Goal: Transaction & Acquisition: Purchase product/service

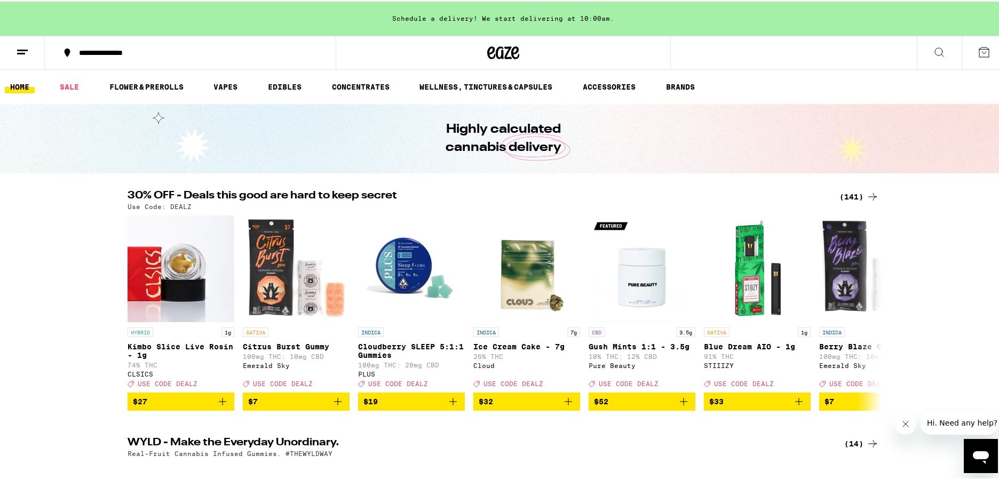
click at [859, 192] on div "(141)" at bounding box center [858, 195] width 39 height 13
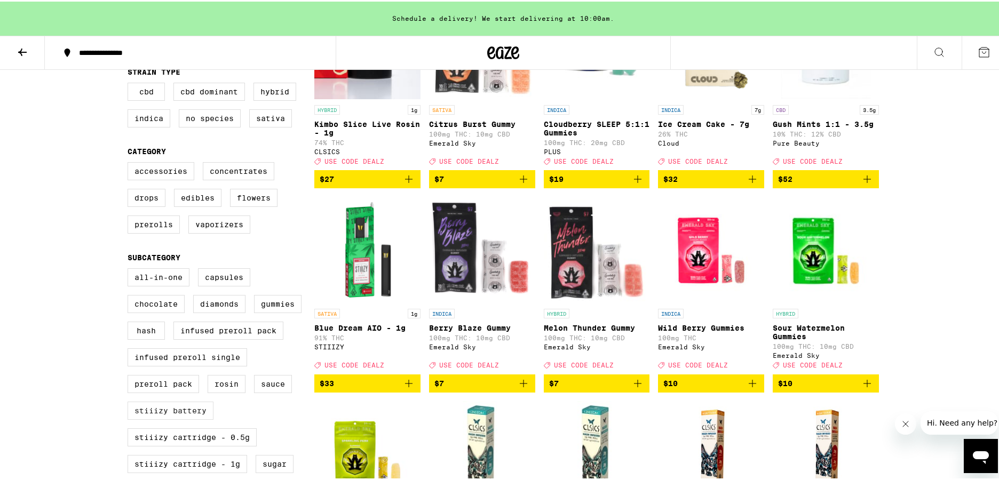
scroll to position [233, 0]
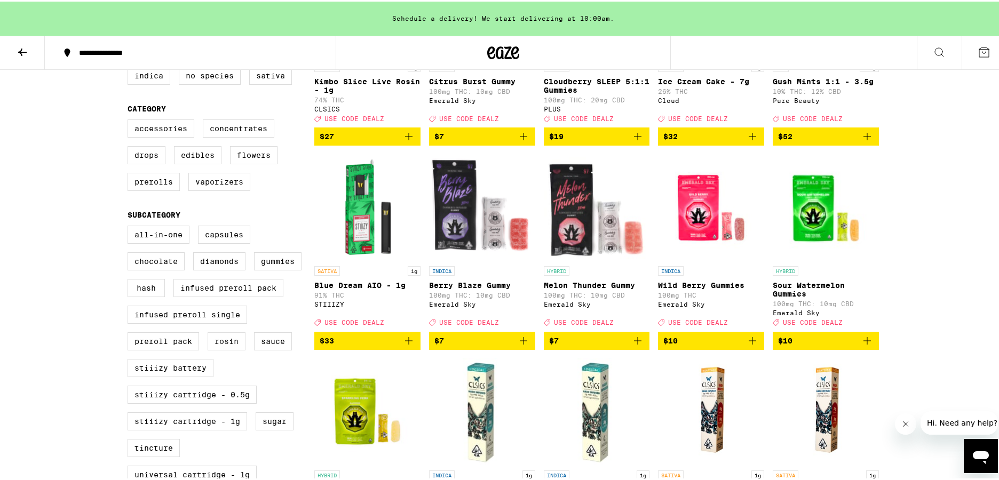
click at [237, 349] on label "Rosin" at bounding box center [227, 340] width 38 height 18
click at [130, 226] on input "Rosin" at bounding box center [130, 226] width 1 height 1
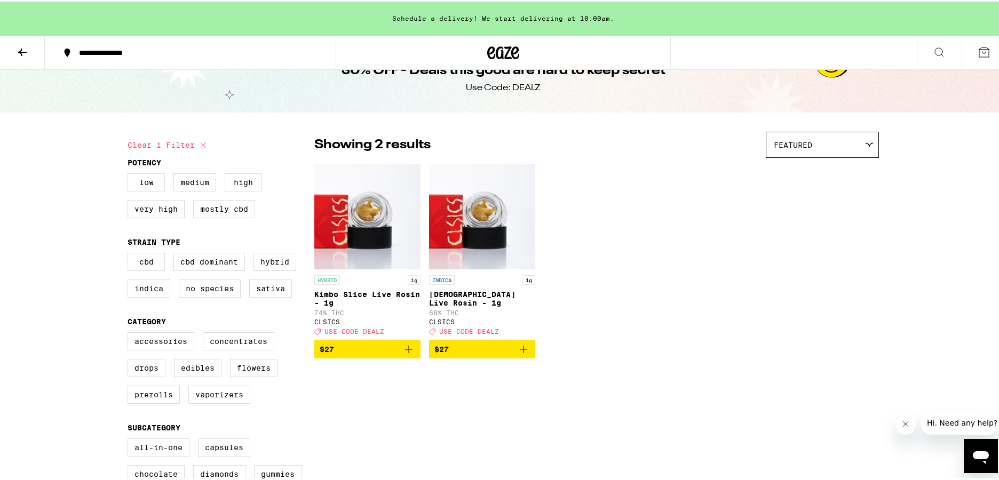
scroll to position [253, 0]
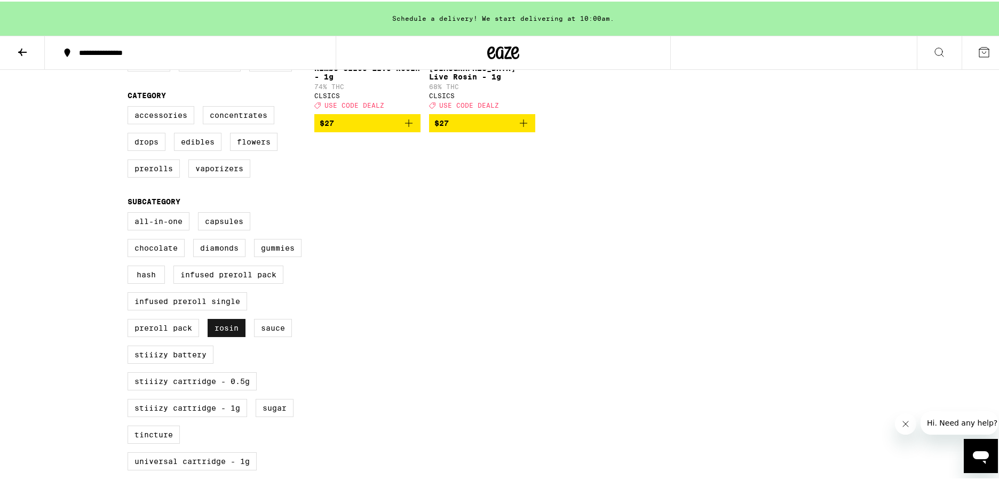
click at [218, 336] on label "Rosin" at bounding box center [227, 326] width 38 height 18
click at [130, 213] on input "Rosin" at bounding box center [130, 212] width 1 height 1
checkbox input "false"
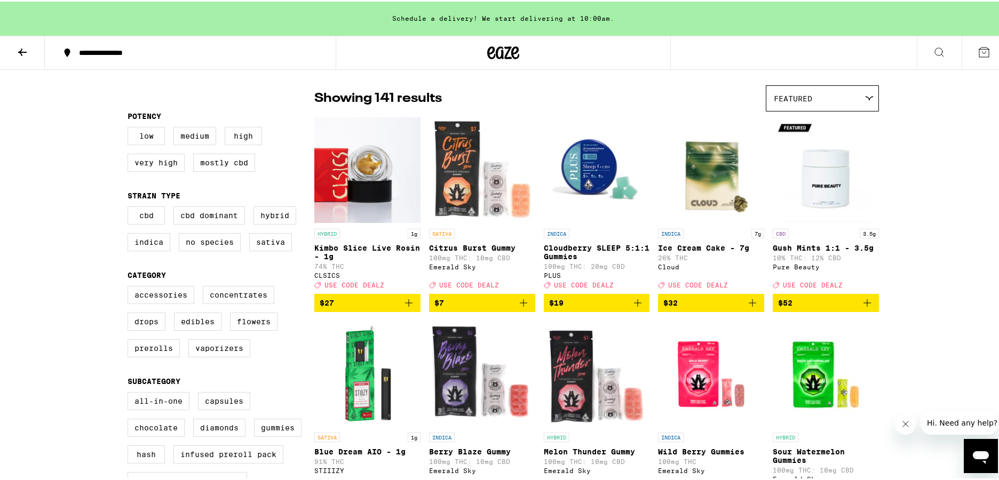
scroll to position [80, 0]
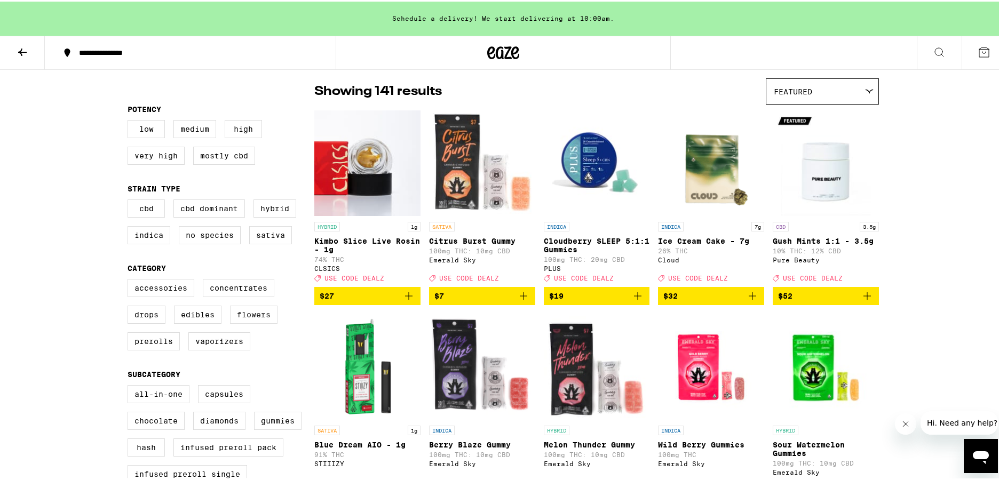
click at [242, 320] on label "Flowers" at bounding box center [253, 313] width 47 height 18
click at [130, 280] on input "Flowers" at bounding box center [130, 279] width 1 height 1
checkbox input "true"
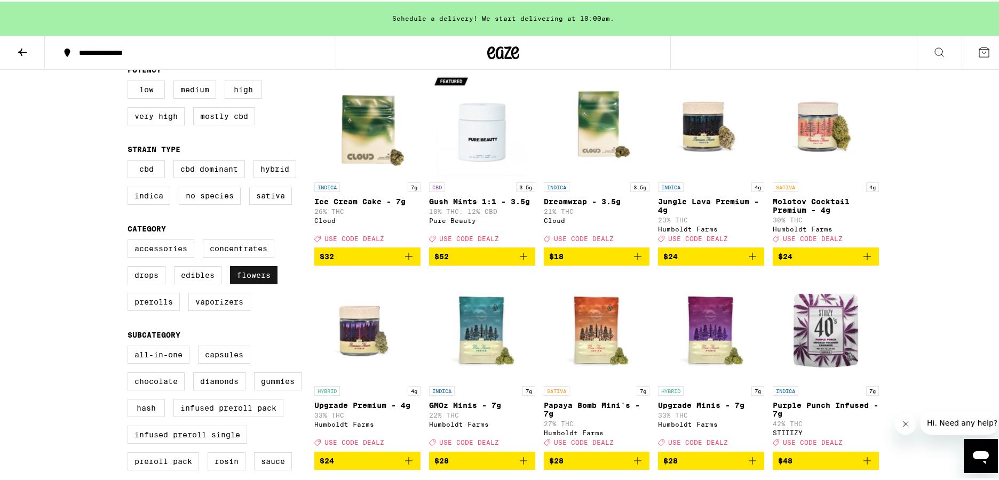
scroll to position [126, 0]
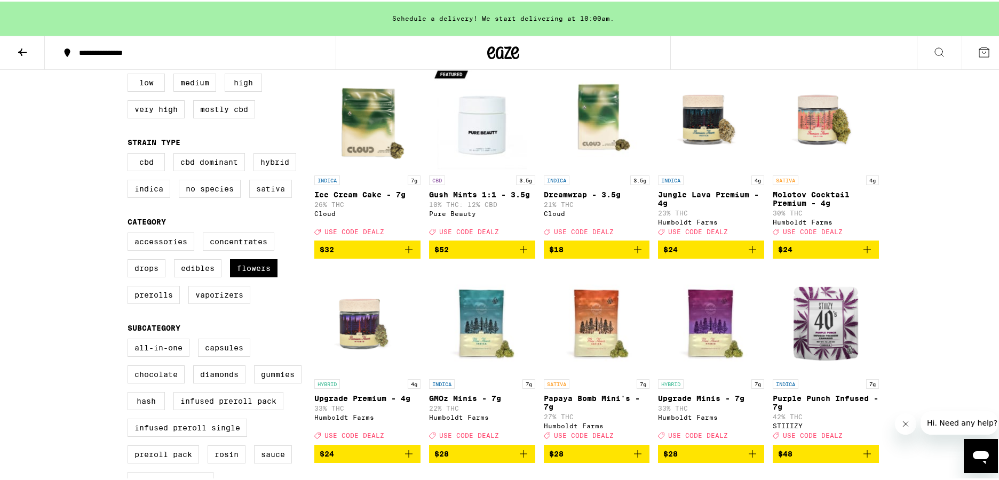
click at [282, 196] on label "Sativa" at bounding box center [270, 187] width 43 height 18
click at [130, 154] on input "Sativa" at bounding box center [130, 153] width 1 height 1
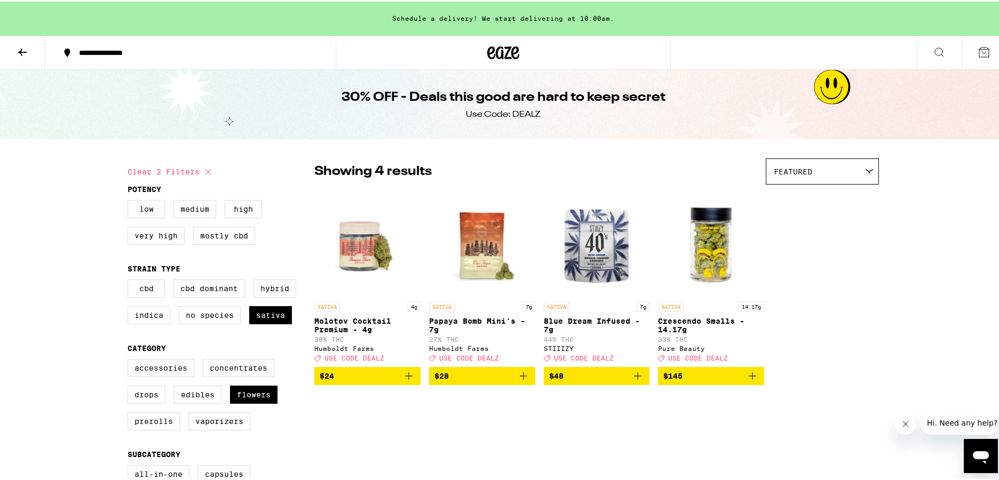
click at [525, 381] on icon "Add to bag" at bounding box center [523, 374] width 13 height 13
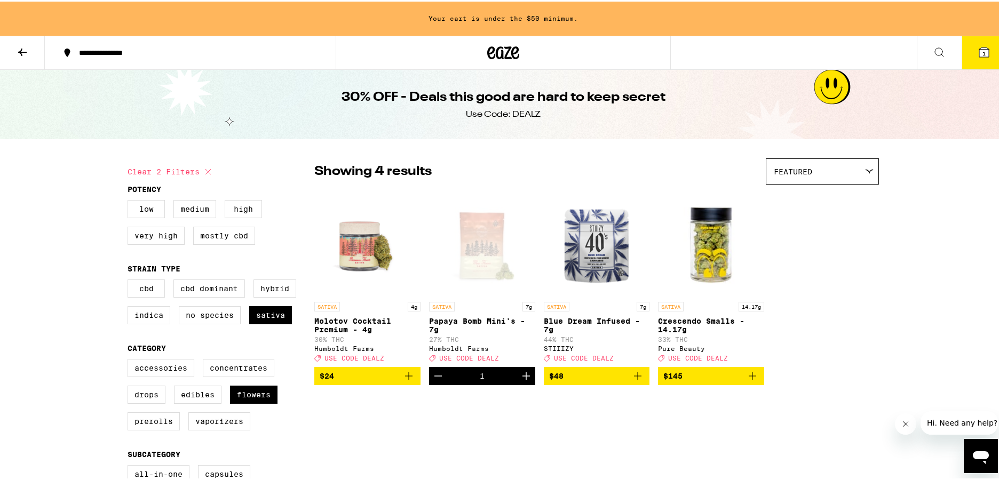
click at [435, 381] on icon "Decrement" at bounding box center [438, 374] width 13 height 13
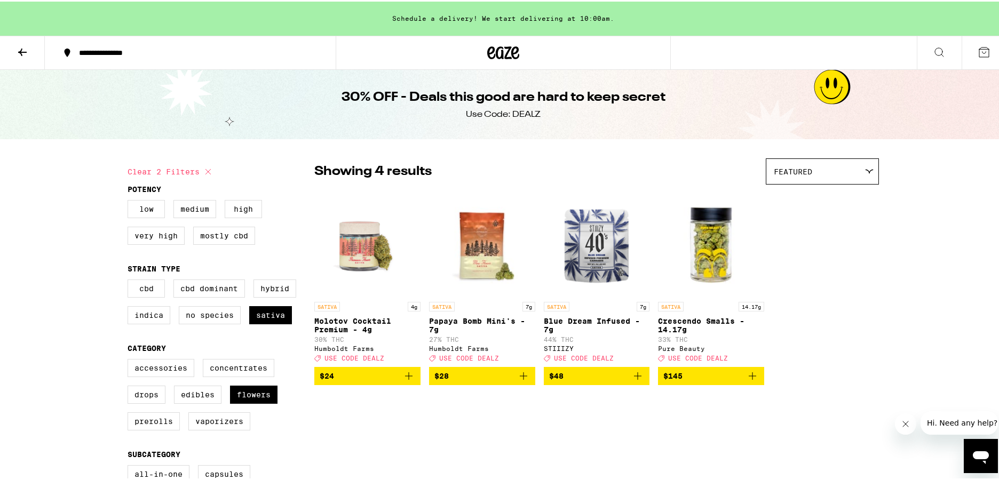
click at [521, 380] on icon "Add to bag" at bounding box center [523, 374] width 13 height 13
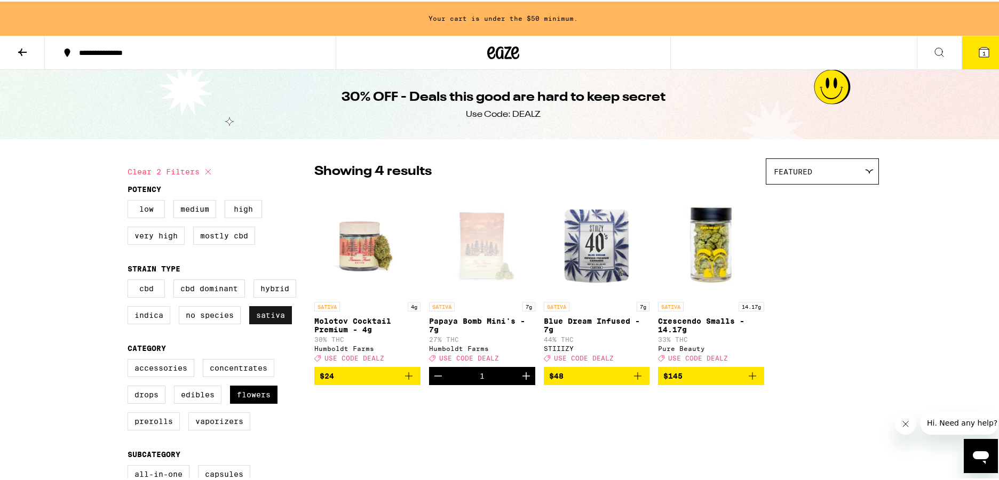
click at [279, 323] on label "Sativa" at bounding box center [270, 314] width 43 height 18
click at [130, 280] on input "Sativa" at bounding box center [130, 280] width 1 height 1
checkbox input "false"
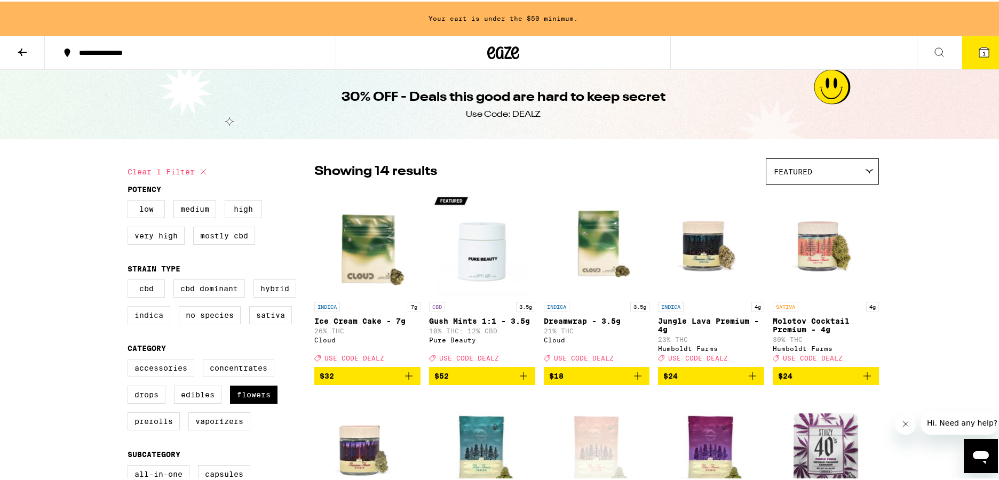
click at [146, 323] on label "Indica" at bounding box center [149, 314] width 43 height 18
click at [130, 280] on input "Indica" at bounding box center [130, 280] width 1 height 1
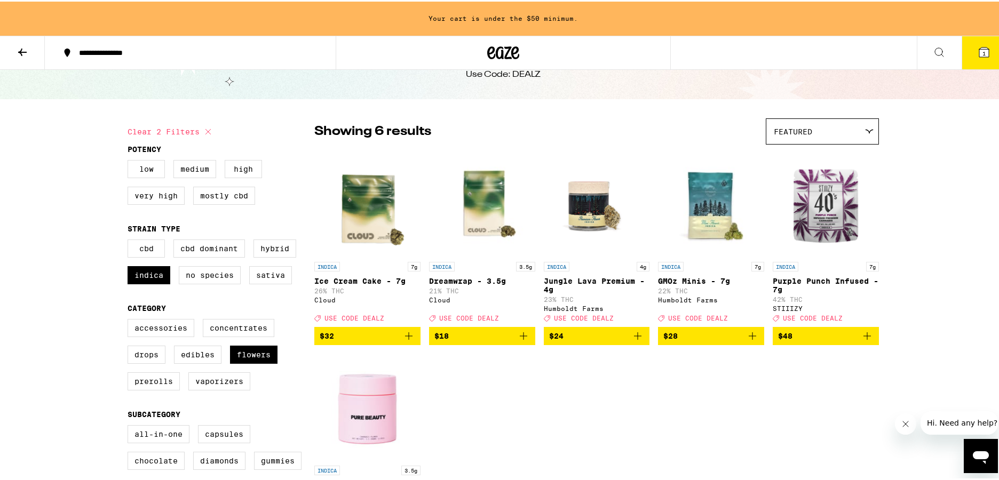
scroll to position [47, 0]
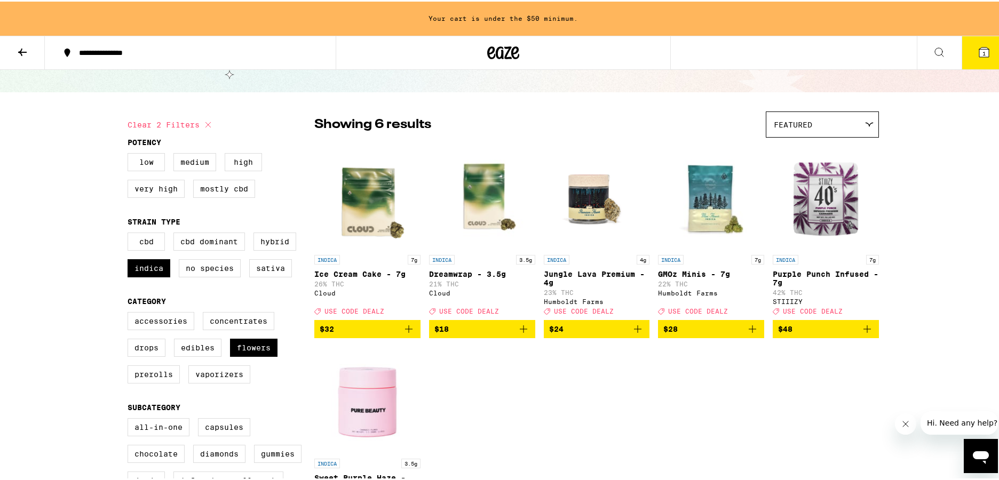
click at [749, 331] on icon "Add to bag" at bounding box center [752, 327] width 7 height 7
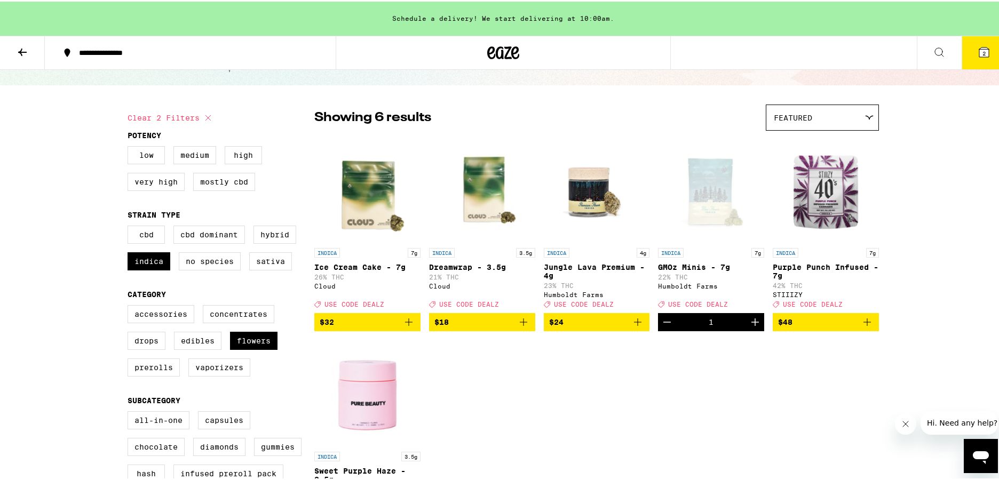
scroll to position [61, 0]
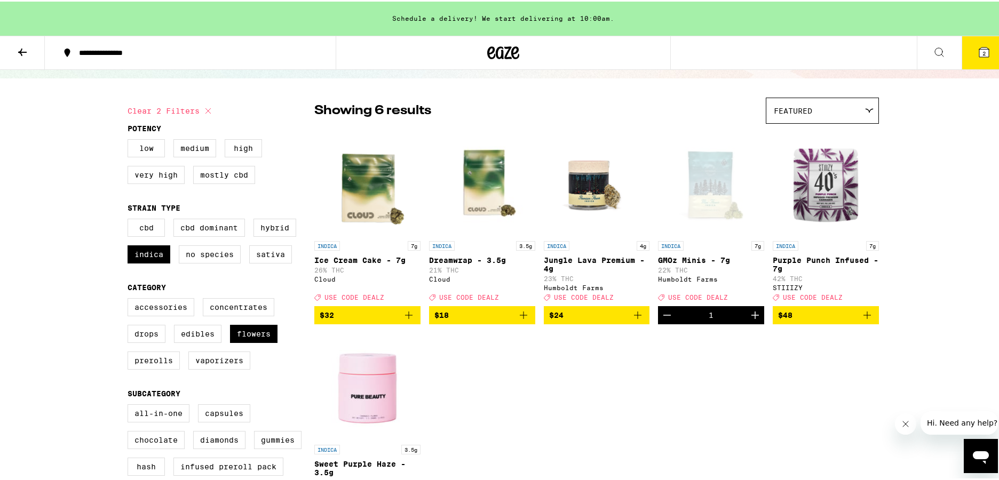
click at [397, 320] on span "$32" at bounding box center [368, 313] width 96 height 13
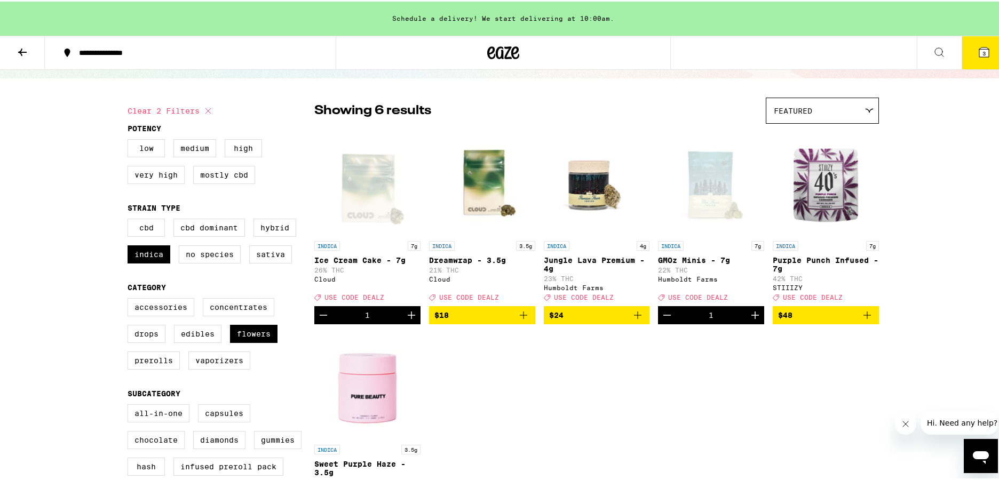
click at [562, 367] on div "INDICA 7g Ice Cream Cake - 7g 26% THC Cloud Deal Created with Sketch. USE CODE …" at bounding box center [596, 328] width 565 height 400
click at [160, 253] on label "Indica" at bounding box center [149, 253] width 43 height 18
click at [130, 219] on input "Indica" at bounding box center [130, 219] width 1 height 1
checkbox input "false"
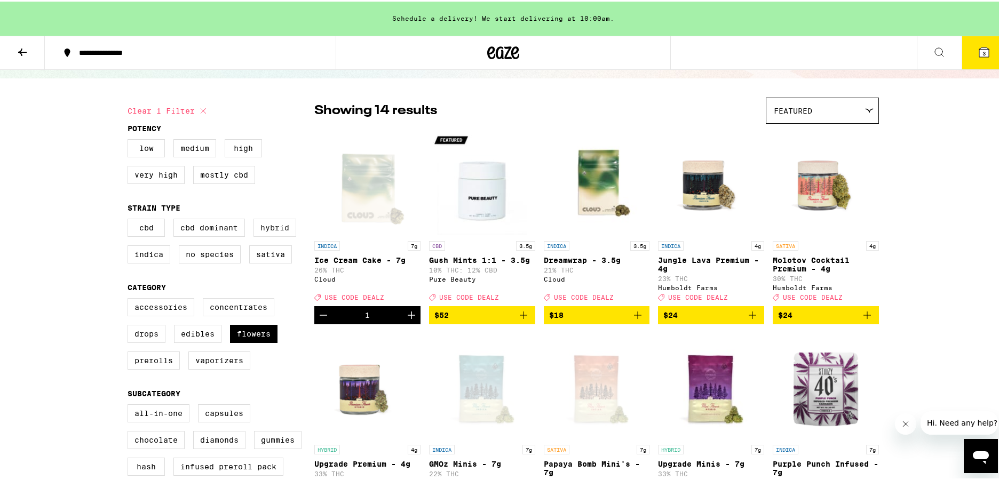
click at [260, 235] on label "Hybrid" at bounding box center [274, 226] width 43 height 18
click at [130, 219] on input "Hybrid" at bounding box center [130, 219] width 1 height 1
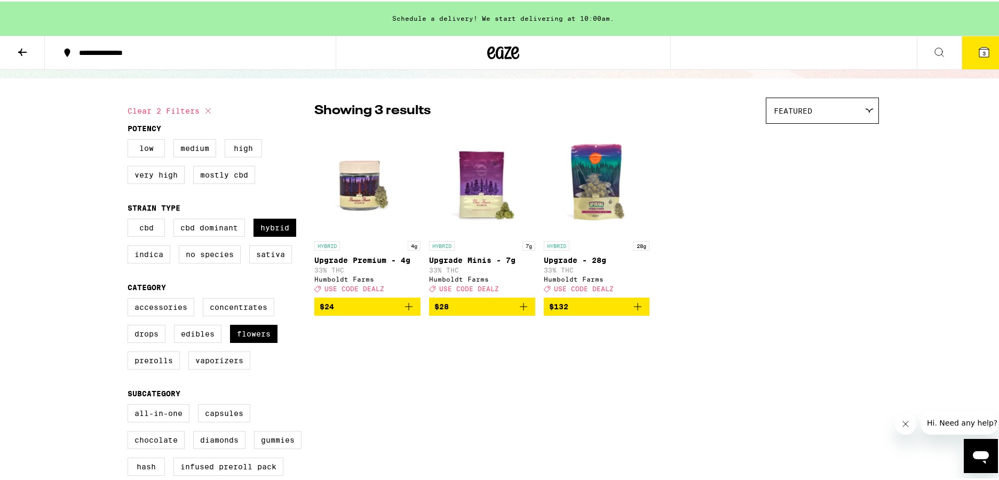
click at [519, 308] on icon "Add to bag" at bounding box center [523, 305] width 13 height 13
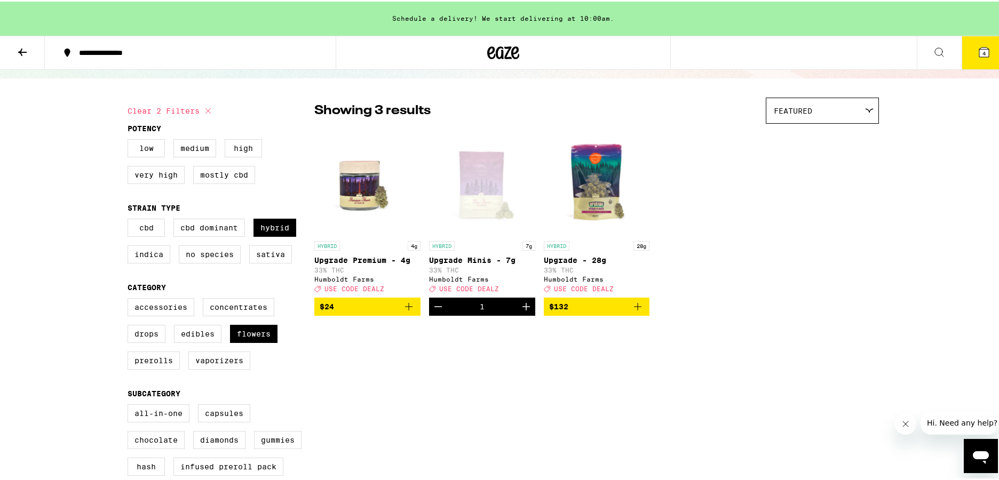
click at [769, 211] on div "HYBRID 4g Upgrade Premium - 4g 33% THC Humboldt Farms Deal Created with Sketch.…" at bounding box center [596, 221] width 565 height 187
click at [281, 222] on label "Hybrid" at bounding box center [274, 226] width 43 height 18
click at [130, 219] on input "Hybrid" at bounding box center [130, 219] width 1 height 1
checkbox input "false"
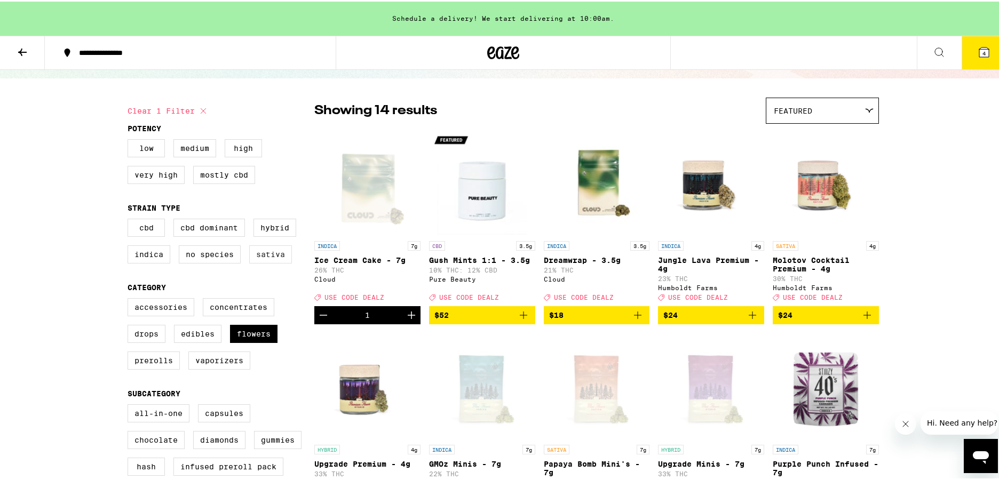
click at [275, 253] on label "Sativa" at bounding box center [270, 253] width 43 height 18
click at [130, 219] on input "Sativa" at bounding box center [130, 219] width 1 height 1
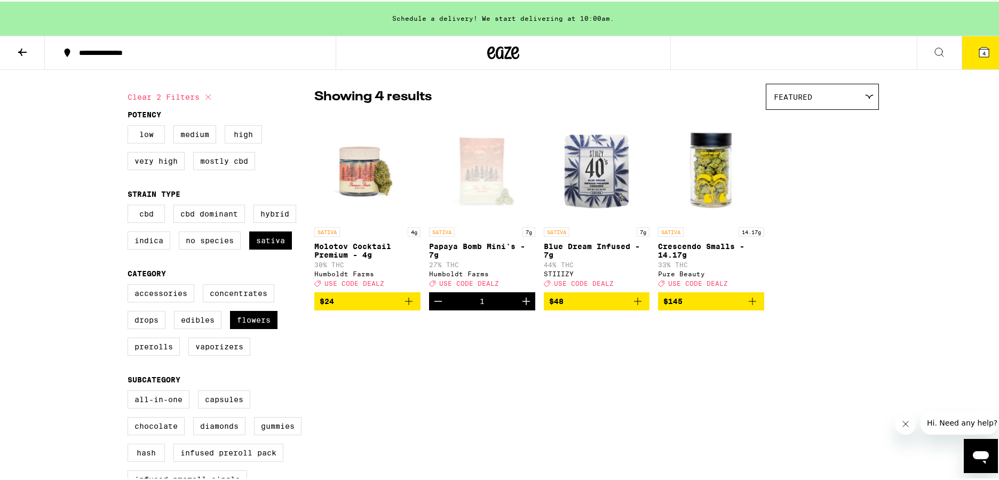
scroll to position [82, 0]
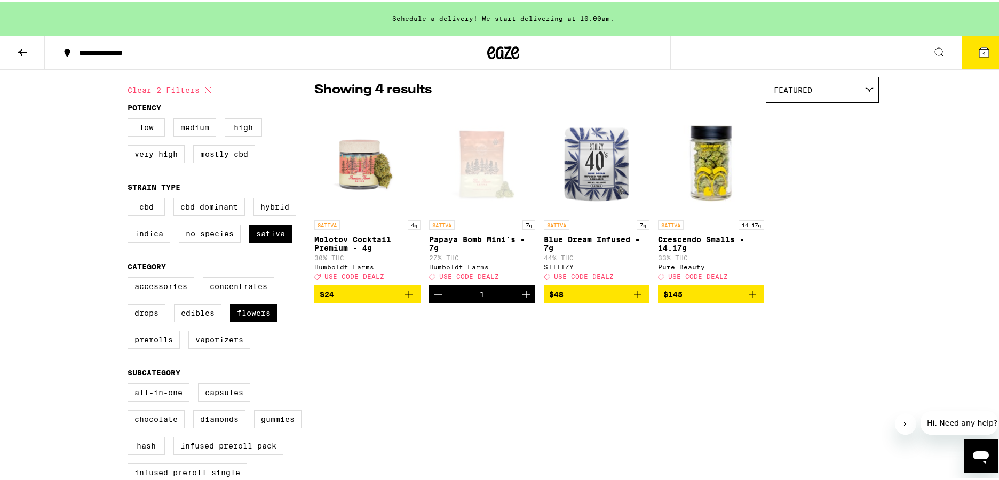
click at [520, 299] on icon "Increment" at bounding box center [526, 293] width 13 height 13
click at [822, 244] on div "SATIVA 4g Molotov Cocktail Premium - 4g 30% THC Humboldt Farms Deal Created wit…" at bounding box center [596, 204] width 565 height 195
click at [265, 250] on div "CBD CBD Dominant Hybrid Indica No Species Sativa" at bounding box center [221, 222] width 187 height 53
click at [268, 241] on label "Sativa" at bounding box center [270, 232] width 43 height 18
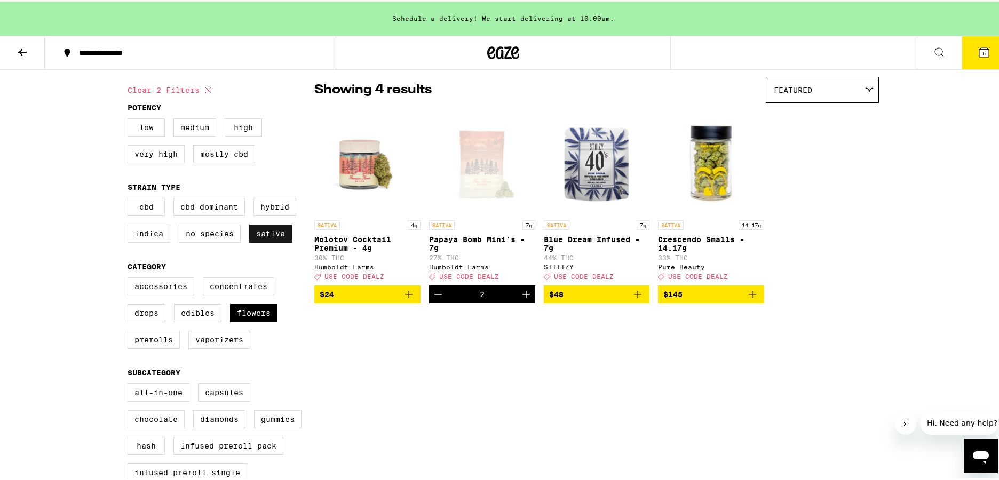
click at [130, 198] on input "Sativa" at bounding box center [130, 198] width 1 height 1
checkbox input "false"
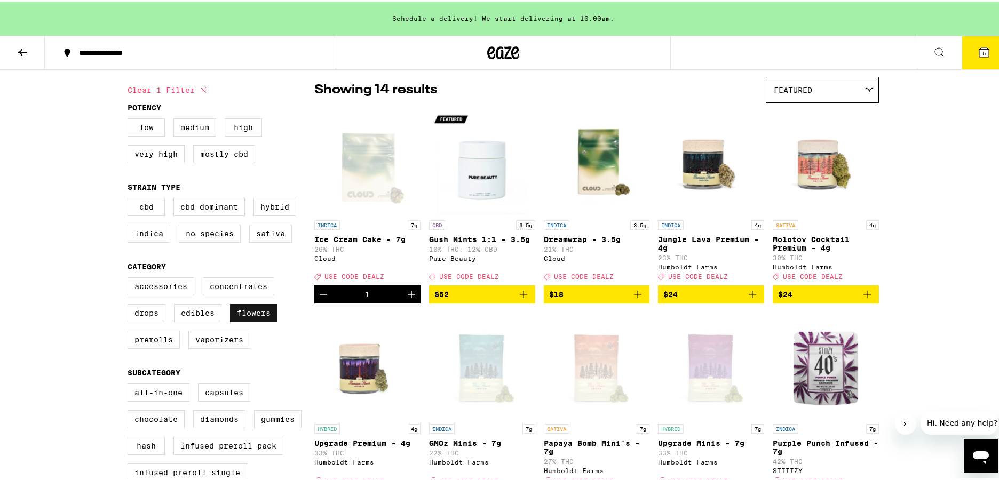
click at [265, 318] on label "Flowers" at bounding box center [253, 312] width 47 height 18
click at [130, 278] on input "Flowers" at bounding box center [130, 277] width 1 height 1
checkbox input "false"
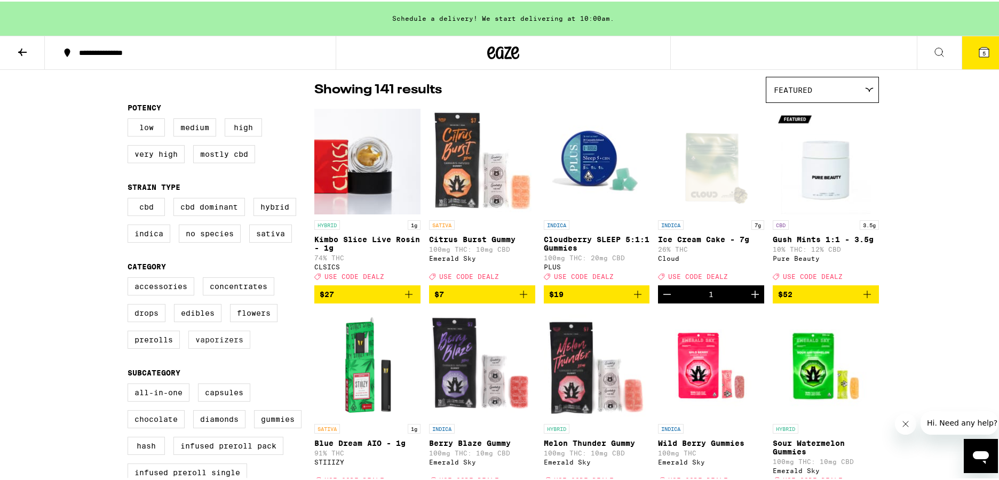
click at [205, 346] on label "Vaporizers" at bounding box center [219, 338] width 62 height 18
click at [130, 278] on input "Vaporizers" at bounding box center [130, 277] width 1 height 1
checkbox input "true"
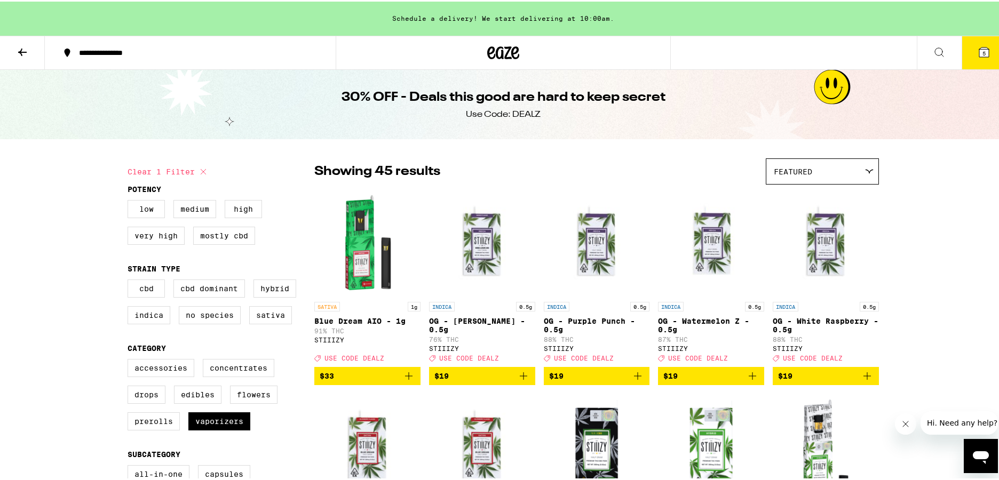
scroll to position [51, 0]
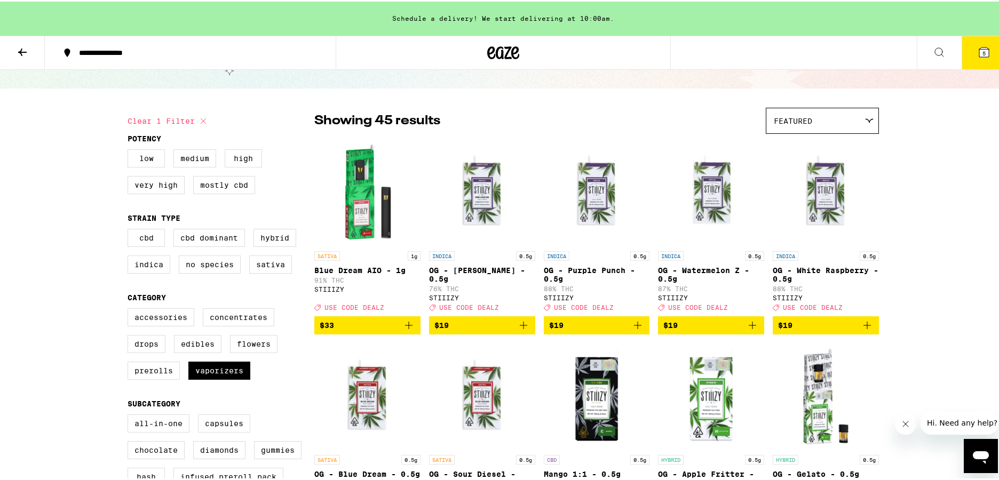
click at [856, 126] on div "Featured" at bounding box center [822, 119] width 112 height 25
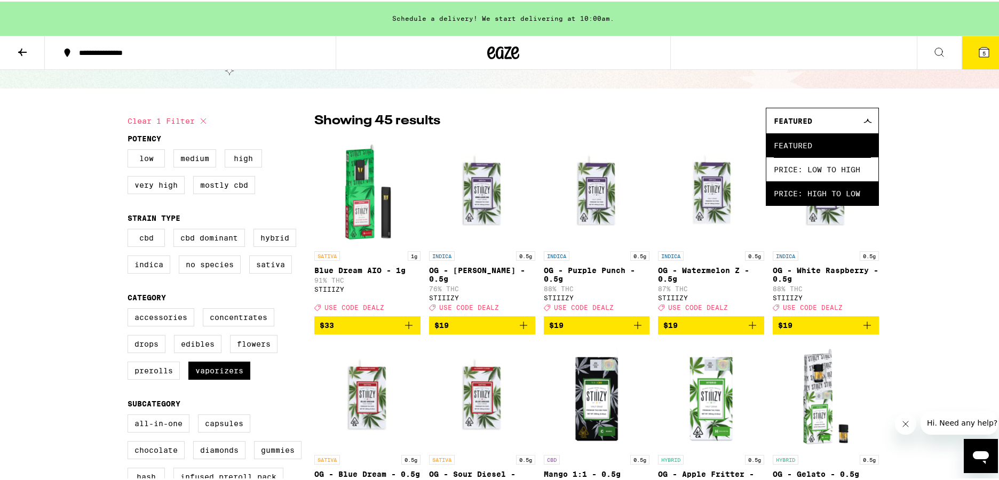
click at [822, 196] on span "Price: High to Low" at bounding box center [822, 192] width 97 height 24
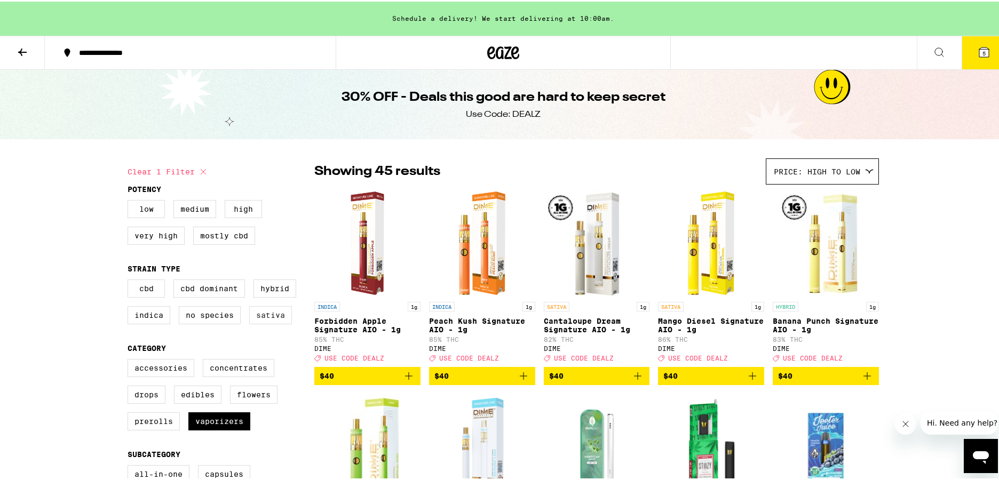
click at [266, 317] on label "Sativa" at bounding box center [270, 314] width 43 height 18
click at [130, 280] on input "Sativa" at bounding box center [130, 280] width 1 height 1
checkbox input "true"
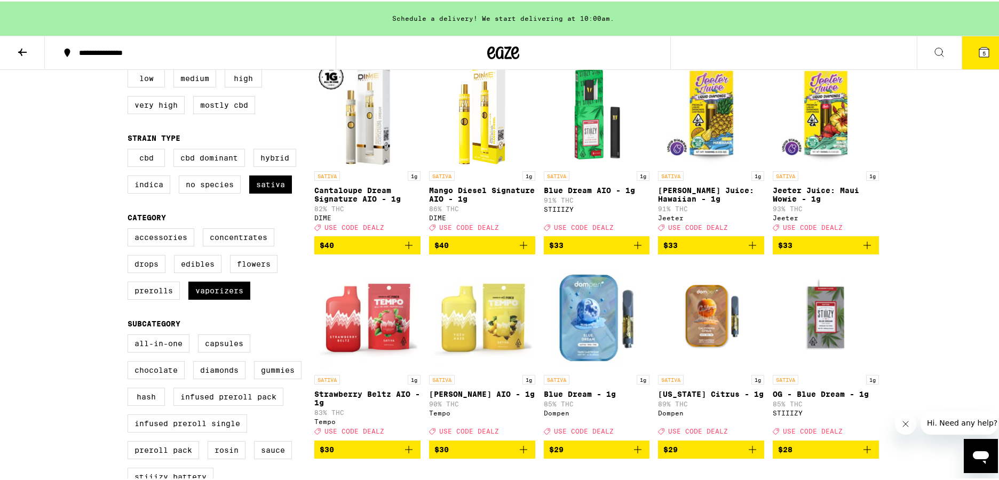
scroll to position [5, 0]
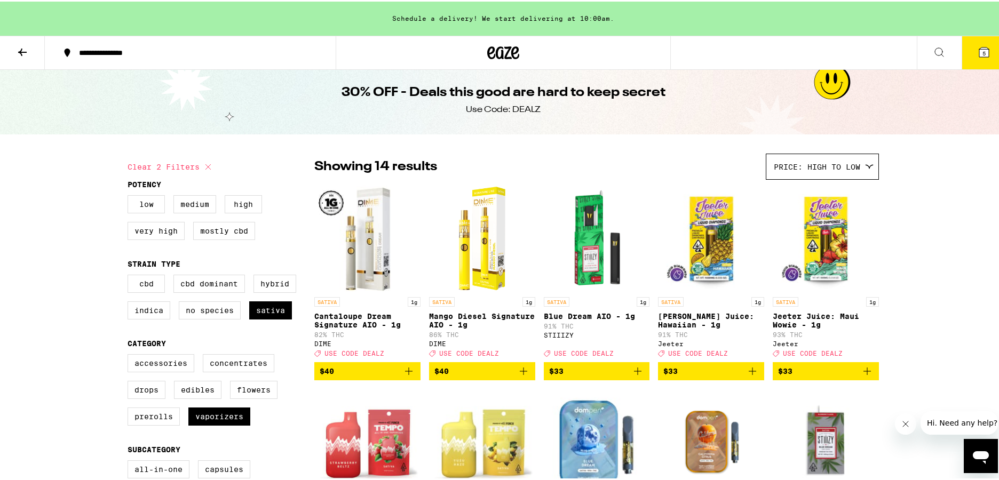
click at [637, 375] on icon "Add to bag" at bounding box center [637, 369] width 13 height 13
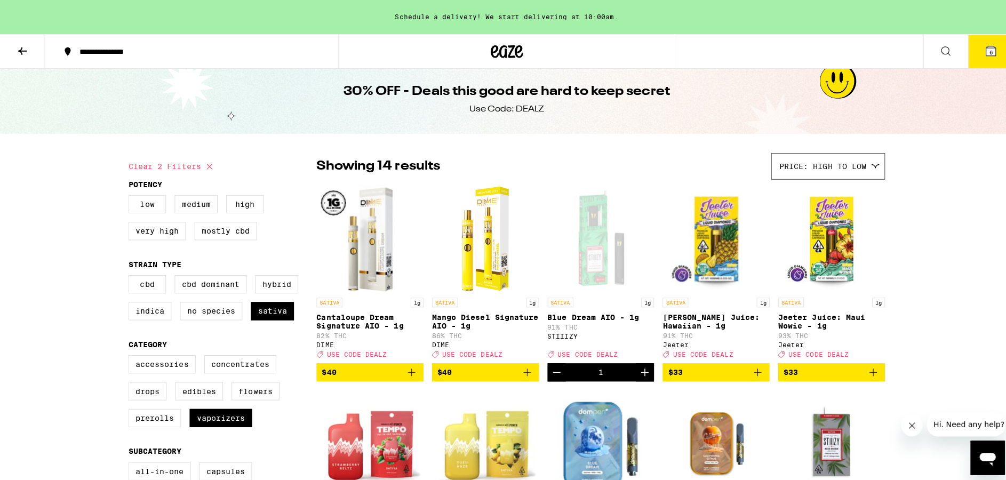
scroll to position [0, 0]
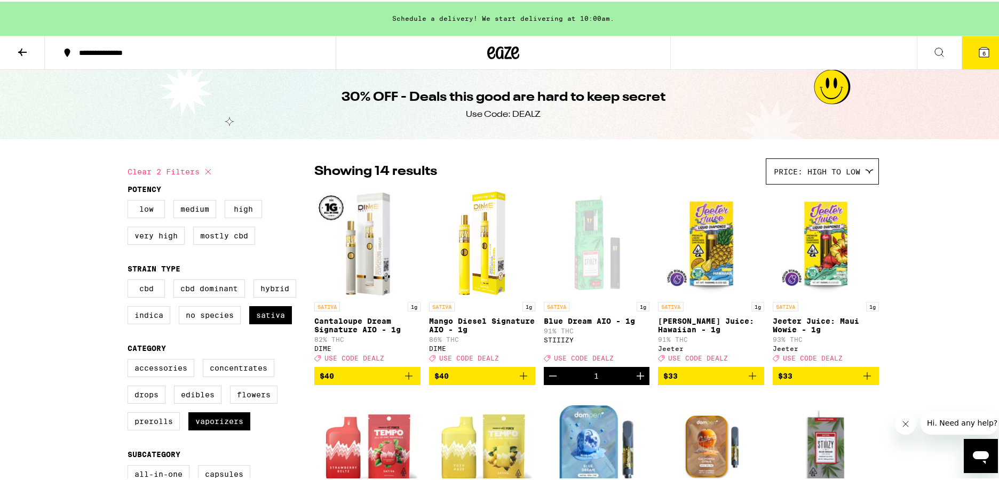
click at [977, 46] on icon at bounding box center [983, 50] width 13 height 13
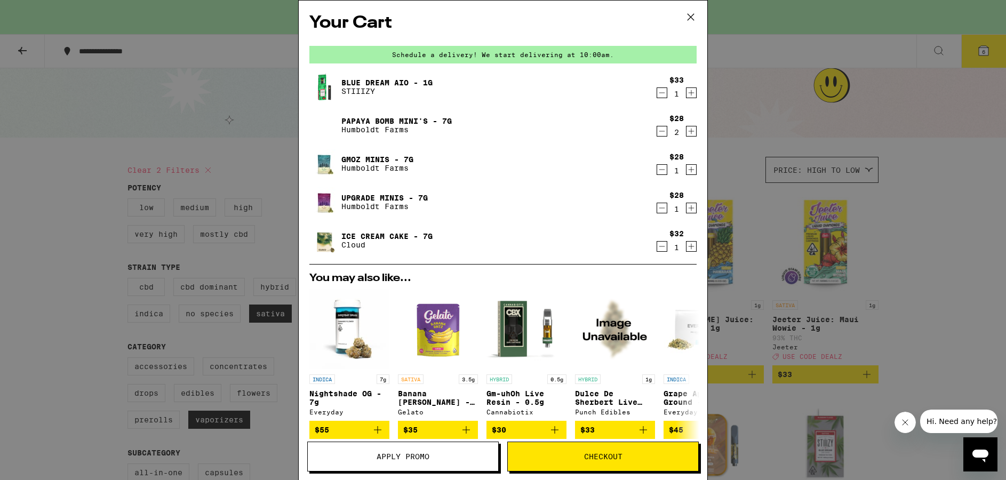
click at [409, 455] on span "Apply Promo" at bounding box center [403, 456] width 53 height 7
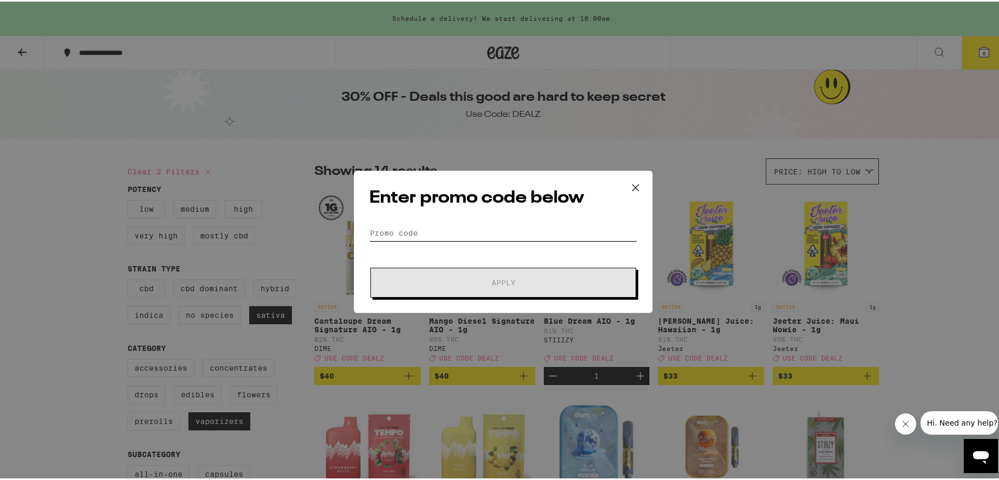
click at [449, 226] on input "Promo Code" at bounding box center [503, 232] width 268 height 16
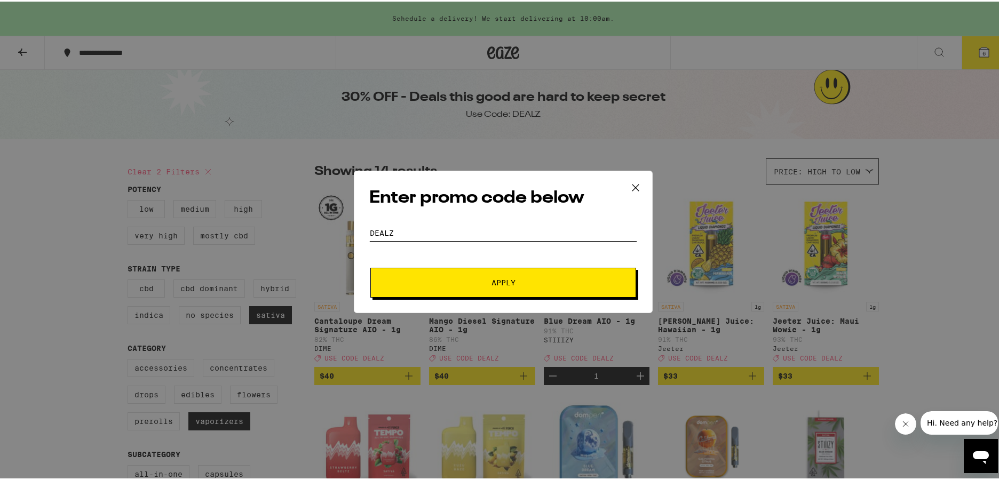
type input "dealz"
click at [430, 274] on button "Apply" at bounding box center [503, 281] width 266 height 30
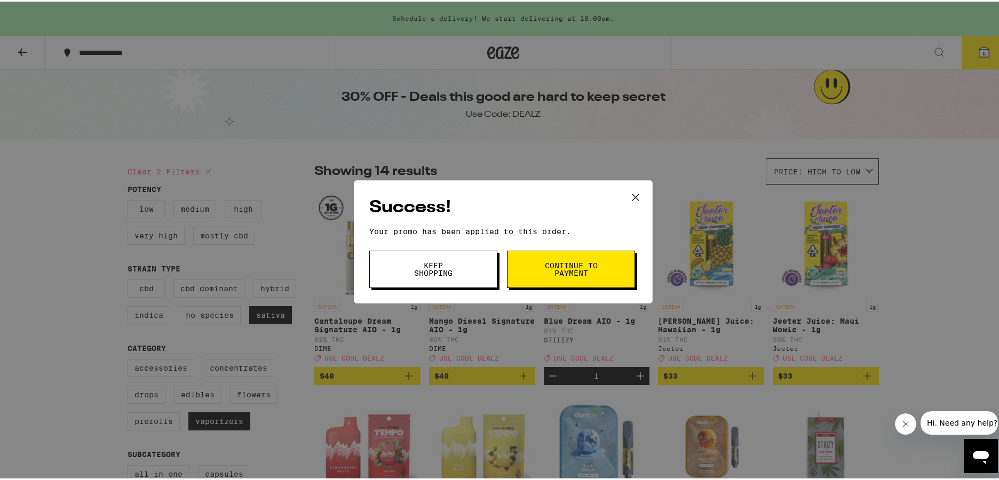
click at [459, 271] on button "Keep Shopping" at bounding box center [433, 267] width 128 height 37
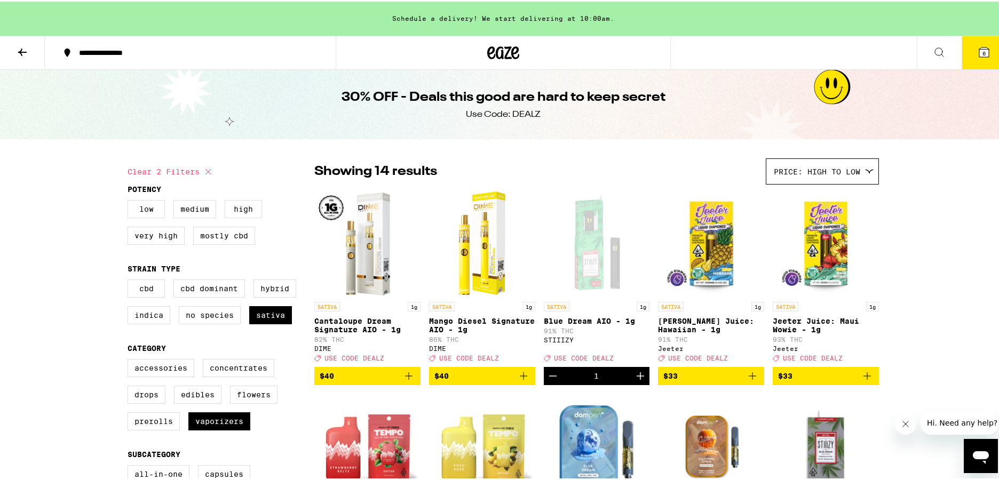
click at [982, 49] on span "6" at bounding box center [983, 52] width 3 height 6
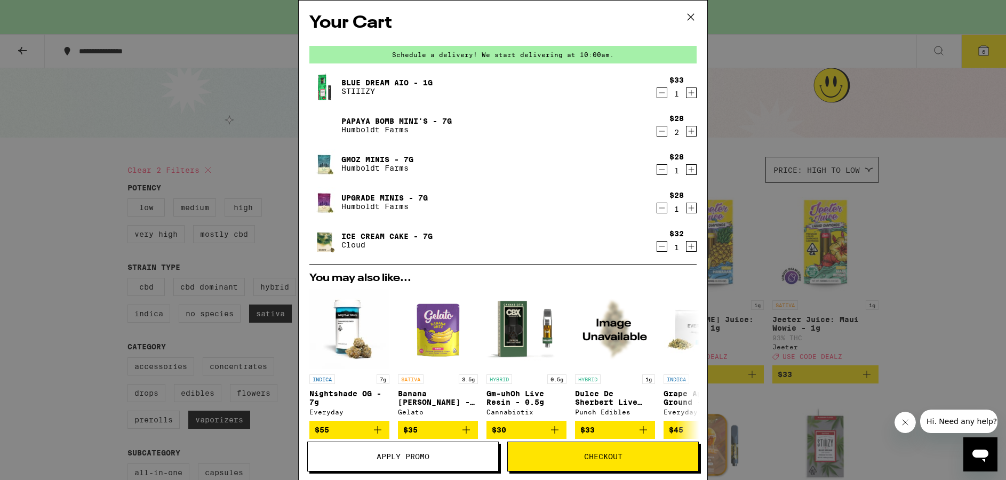
click at [657, 247] on icon "Decrement" at bounding box center [662, 246] width 10 height 13
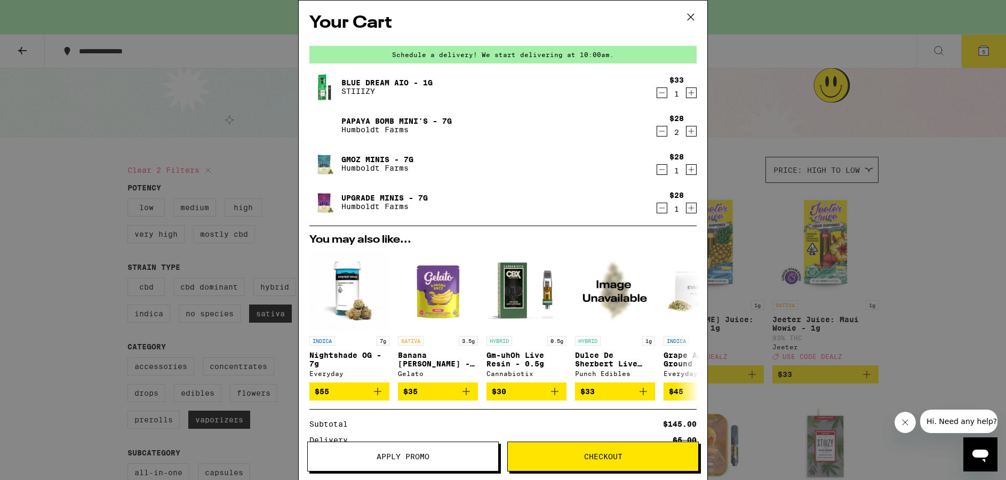
click at [789, 113] on div "Your Cart Schedule a delivery! We start delivering at 10:00am. Blue Dream AIO -…" at bounding box center [503, 240] width 1006 height 480
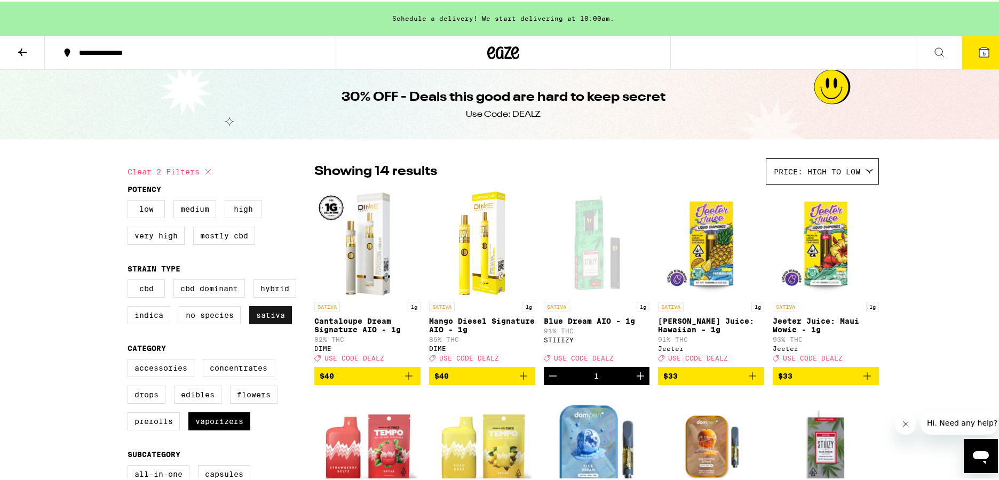
click at [269, 322] on label "Sativa" at bounding box center [270, 314] width 43 height 18
click at [130, 280] on input "Sativa" at bounding box center [130, 280] width 1 height 1
checkbox input "false"
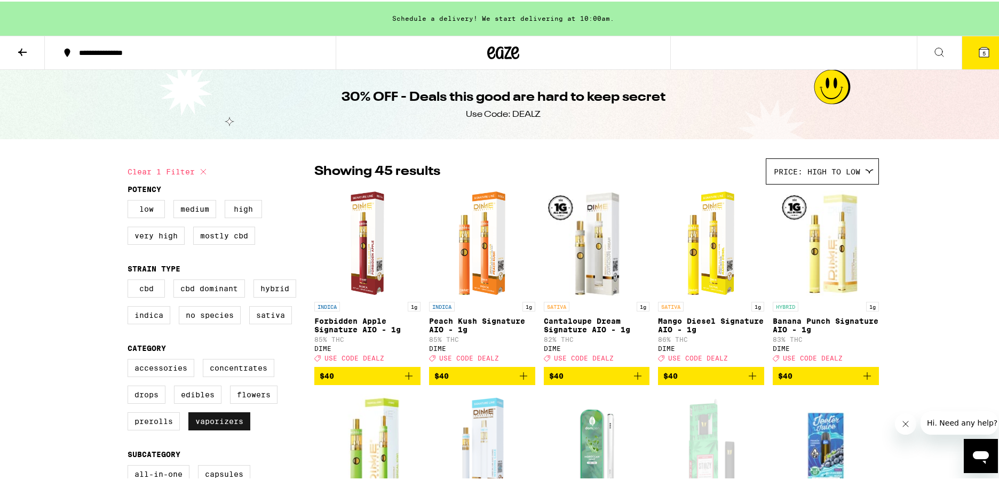
click at [232, 426] on label "Vaporizers" at bounding box center [219, 420] width 62 height 18
click at [130, 360] on input "Vaporizers" at bounding box center [130, 359] width 1 height 1
checkbox input "false"
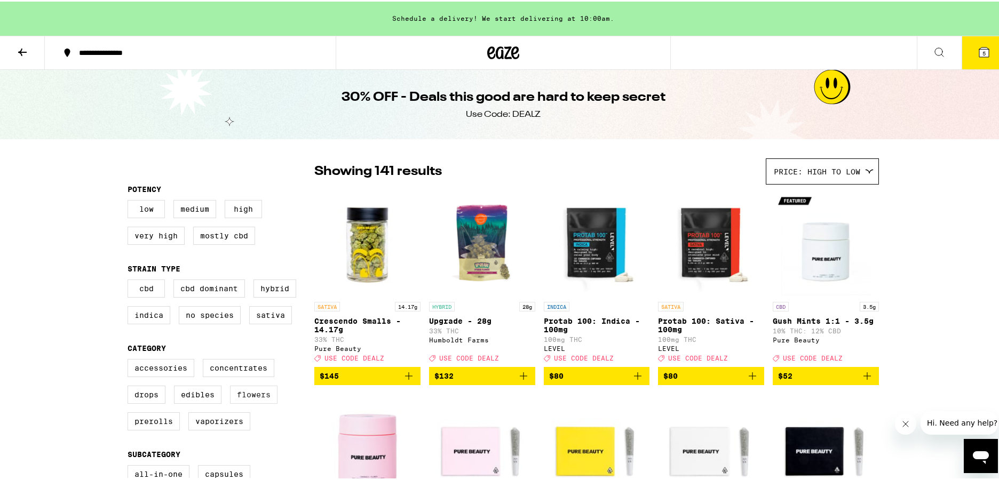
click at [249, 402] on label "Flowers" at bounding box center [253, 393] width 47 height 18
click at [130, 360] on input "Flowers" at bounding box center [130, 359] width 1 height 1
checkbox input "true"
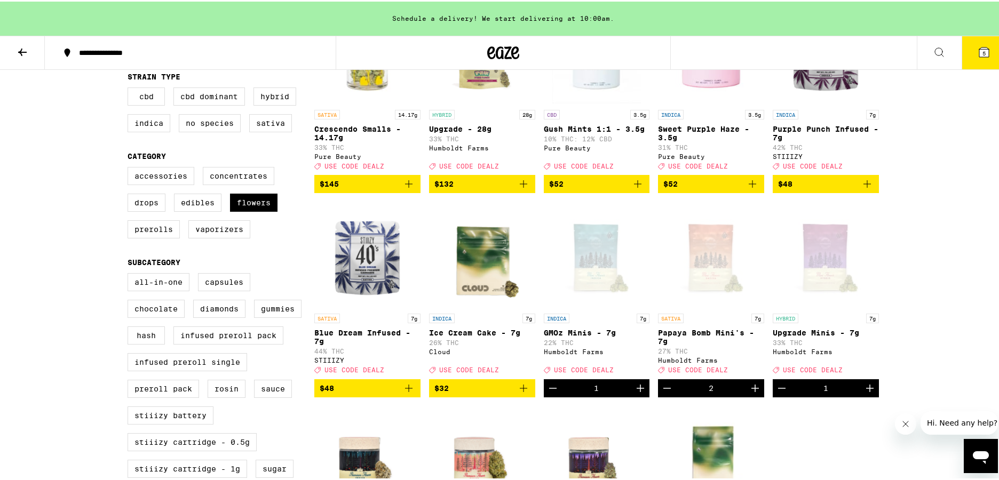
scroll to position [212, 0]
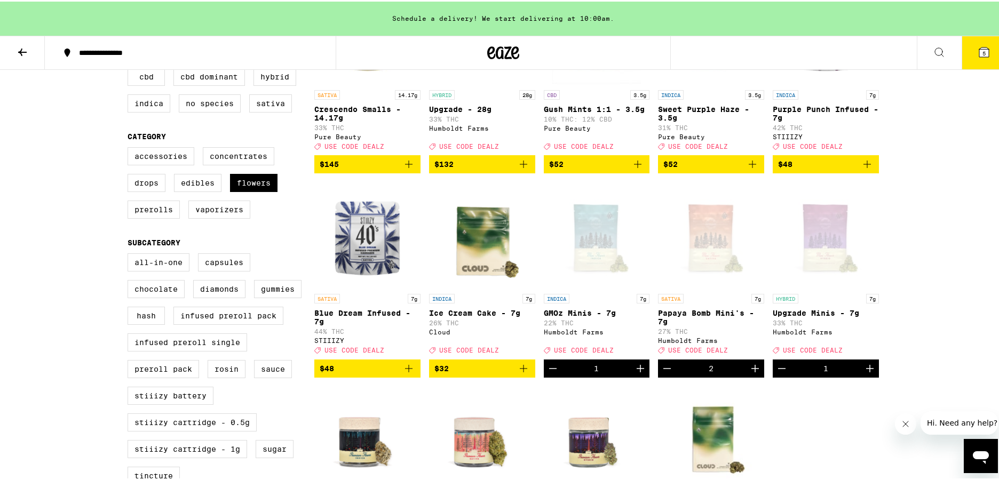
click at [522, 373] on icon "Add to bag" at bounding box center [523, 367] width 13 height 13
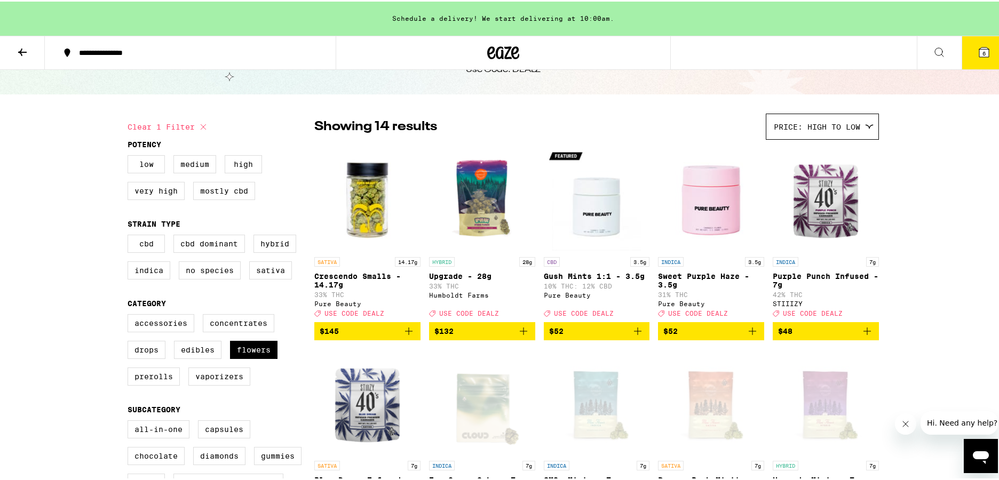
scroll to position [38, 0]
